Goal: Information Seeking & Learning: Find specific fact

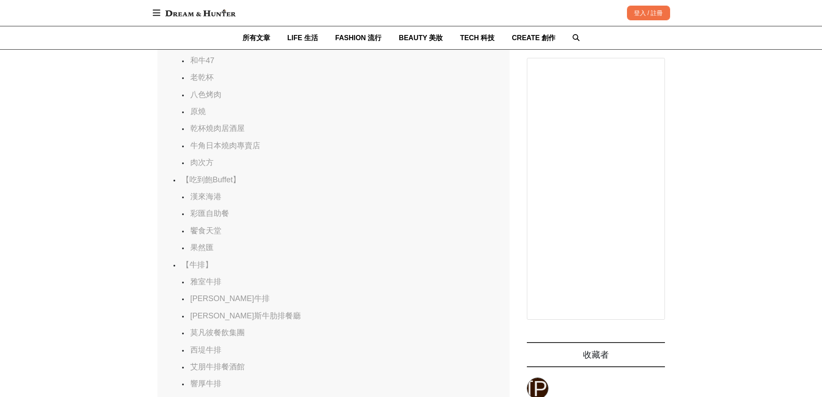
scroll to position [0, 1390]
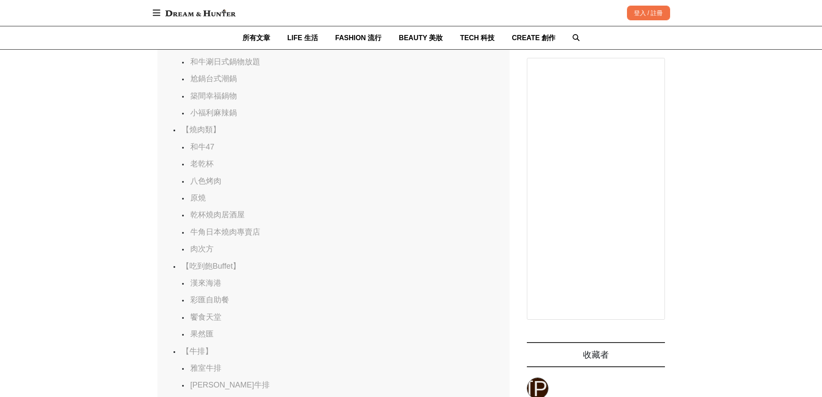
click at [201, 236] on link "牛角日本燒肉專賣店" at bounding box center [225, 231] width 70 height 9
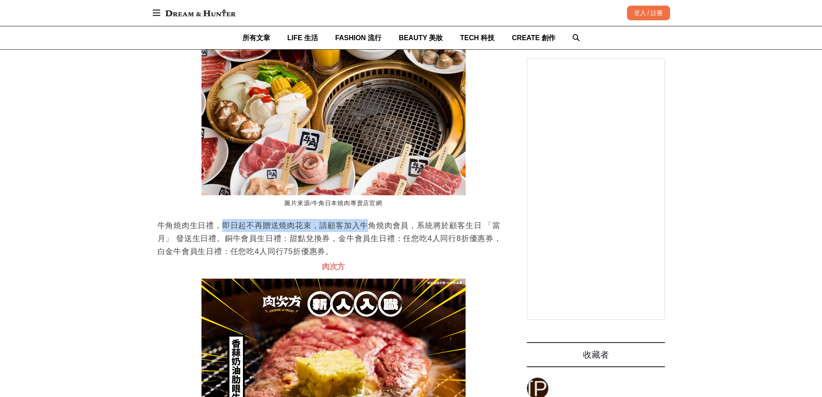
scroll to position [0, 352]
drag, startPoint x: 224, startPoint y: 254, endPoint x: 434, endPoint y: 258, distance: 209.4
click at [434, 258] on p "牛角燒肉生日禮，即日起不再贈送燒肉花束，請顧客加入牛角燒肉會員，系統將於顧客生日 「當月」 發送生日禮。銅牛會員生日禮：甜點兌換券，金牛會員生日禮：任您吃4人…" at bounding box center [334, 238] width 352 height 39
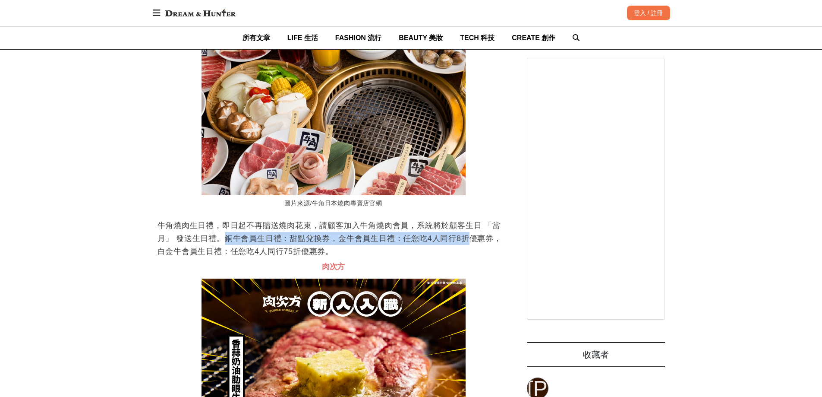
drag, startPoint x: 224, startPoint y: 272, endPoint x: 469, endPoint y: 269, distance: 244.7
click at [469, 258] on p "牛角燒肉生日禮，即日起不再贈送燒肉花束，請顧客加入牛角燒肉會員，系統將於顧客生日 「當月」 發送生日禮。銅牛會員生日禮：甜點兌換券，金牛會員生日禮：任您吃4人…" at bounding box center [334, 238] width 352 height 39
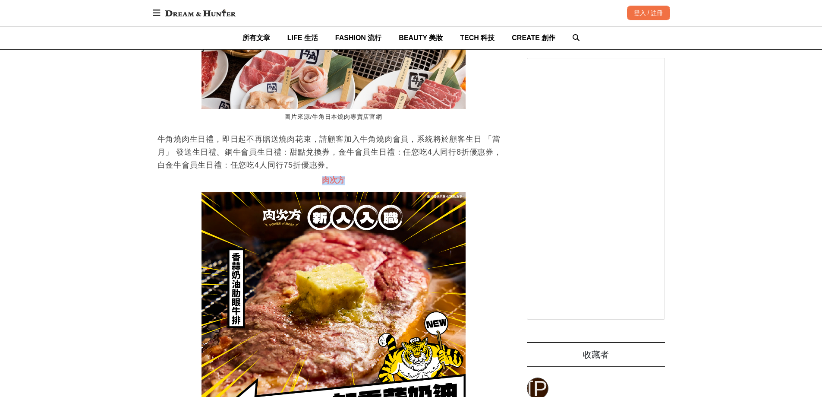
drag, startPoint x: 322, startPoint y: 215, endPoint x: 343, endPoint y: 212, distance: 21.8
click at [343, 184] on span "肉次方" at bounding box center [333, 180] width 23 height 9
copy span "肉次方"
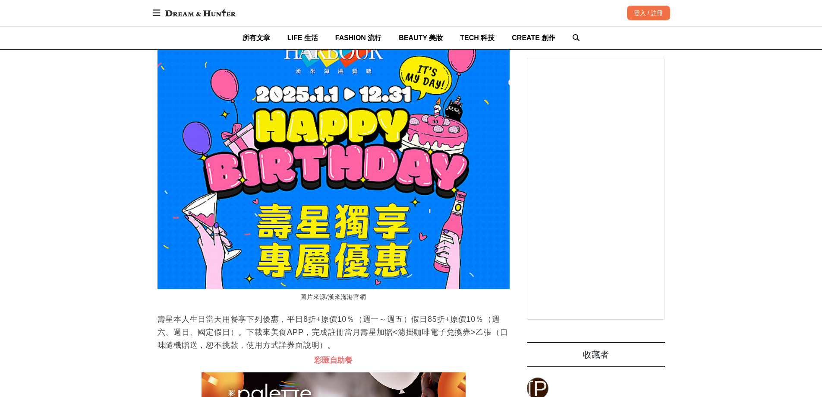
scroll to position [0, 1057]
drag, startPoint x: 183, startPoint y: 353, endPoint x: 249, endPoint y: 353, distance: 65.2
click at [249, 351] on p "壽星本人生日當天用餐享下列優惠，平日8折+原價10％（週一～週五）假日85折+原價10％（週六、週日、國定假日）。下載來美食APP，完成註冊當月壽星加贈<濾掛…" at bounding box center [334, 331] width 352 height 39
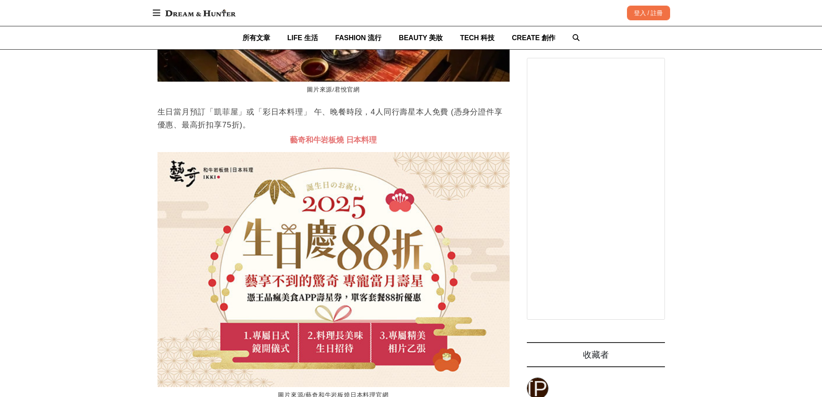
scroll to position [16957, 0]
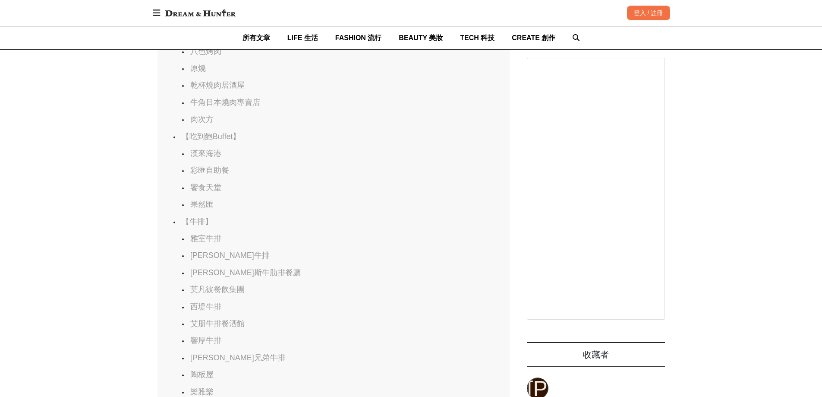
click at [207, 158] on link "漢來海港" at bounding box center [205, 153] width 31 height 9
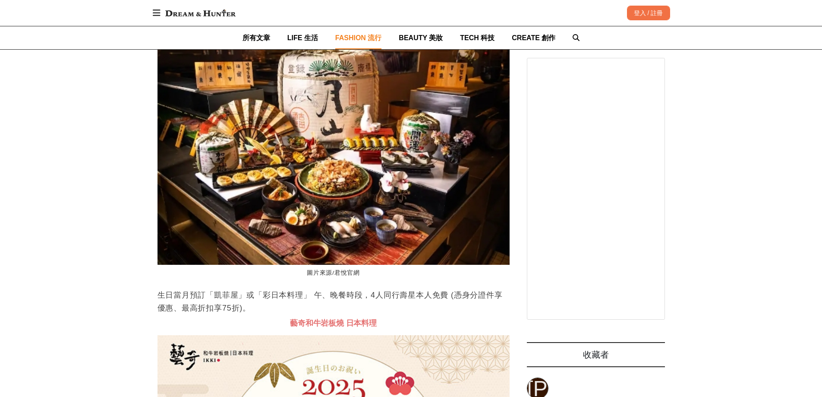
scroll to position [0, 1761]
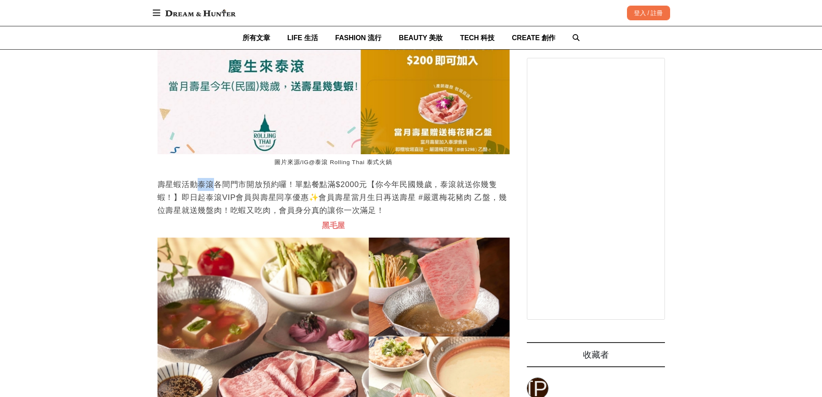
drag, startPoint x: 199, startPoint y: 219, endPoint x: 212, endPoint y: 215, distance: 13.9
click at [212, 215] on p "壽星蝦活動泰滾各間門市開放預約囉！單點餐點滿$2000元【你今年民國幾歲，泰滾就送你幾隻蝦！】即日起泰滾VIP會員與壽星同享優惠✨會員壽星當月生日再送壽星 #…" at bounding box center [334, 197] width 352 height 39
copy p "泰滾"
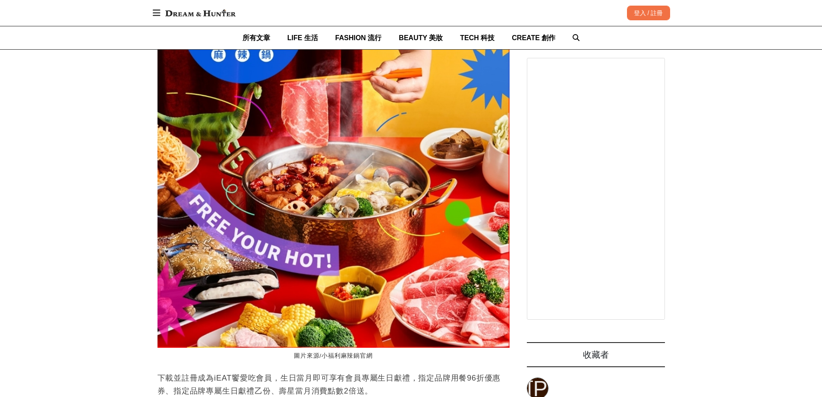
scroll to position [0, 1057]
